Goal: Transaction & Acquisition: Purchase product/service

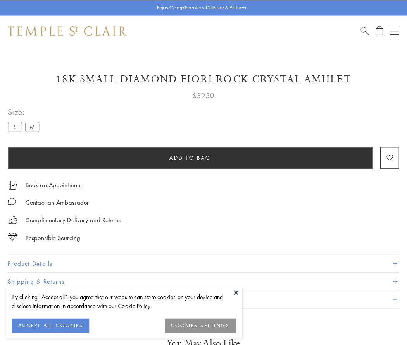
scroll to position [19, 0]
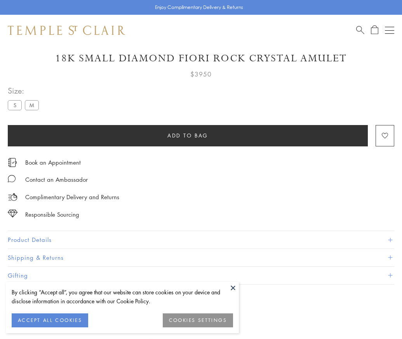
click at [187, 135] on span "Add to bag" at bounding box center [187, 135] width 41 height 9
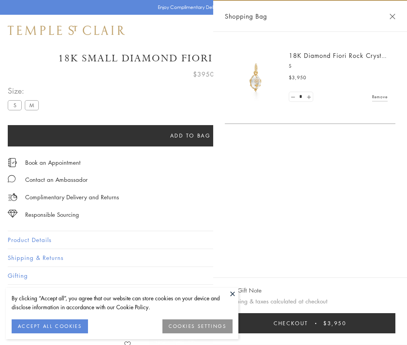
click at [320, 323] on button "Checkout $3,950" at bounding box center [310, 323] width 171 height 20
